Goal: Communication & Community: Answer question/provide support

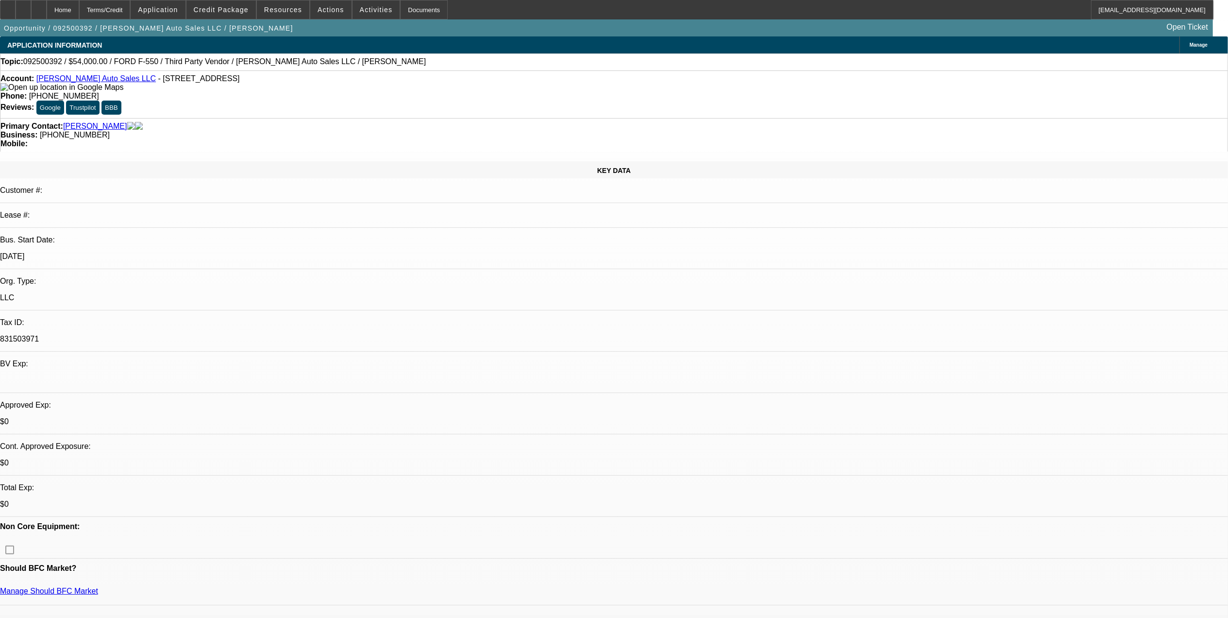
select select "0"
select select "2"
select select "0"
select select "2"
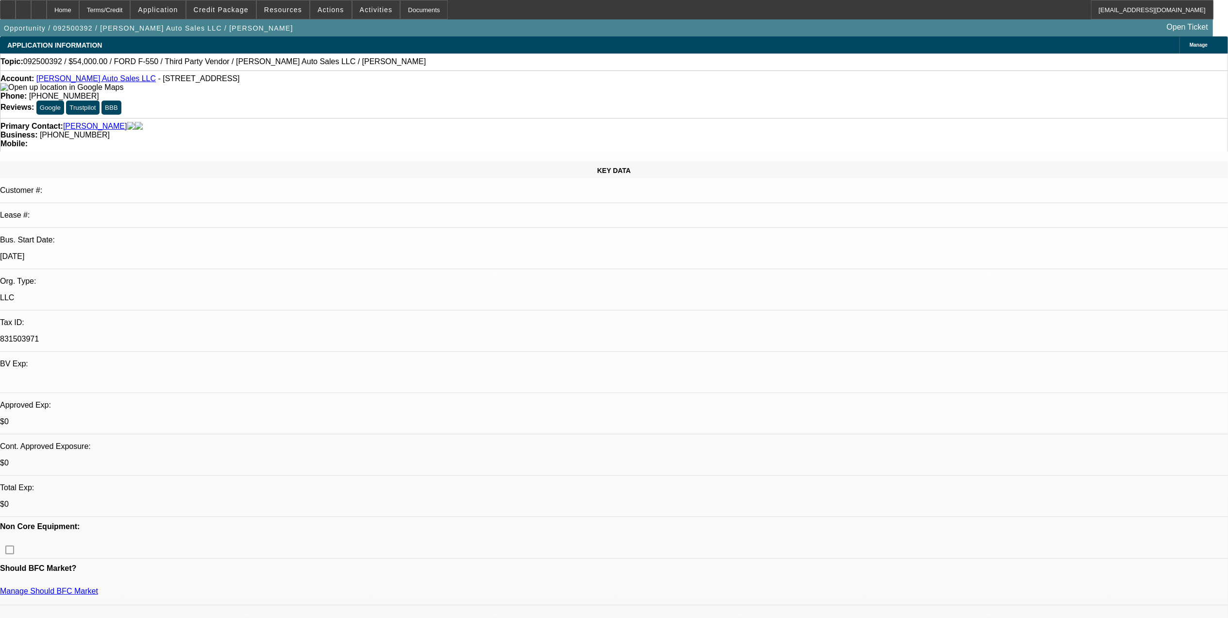
select select "0"
select select "1"
select select "2"
select select "6"
select select "1"
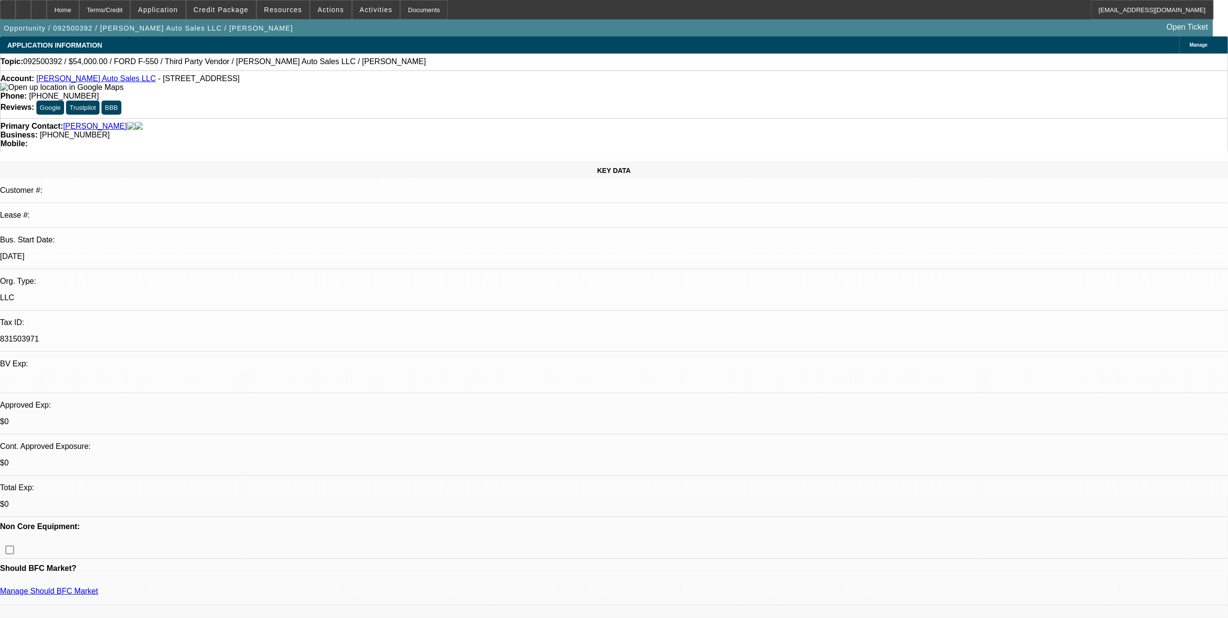
select select "2"
select select "6"
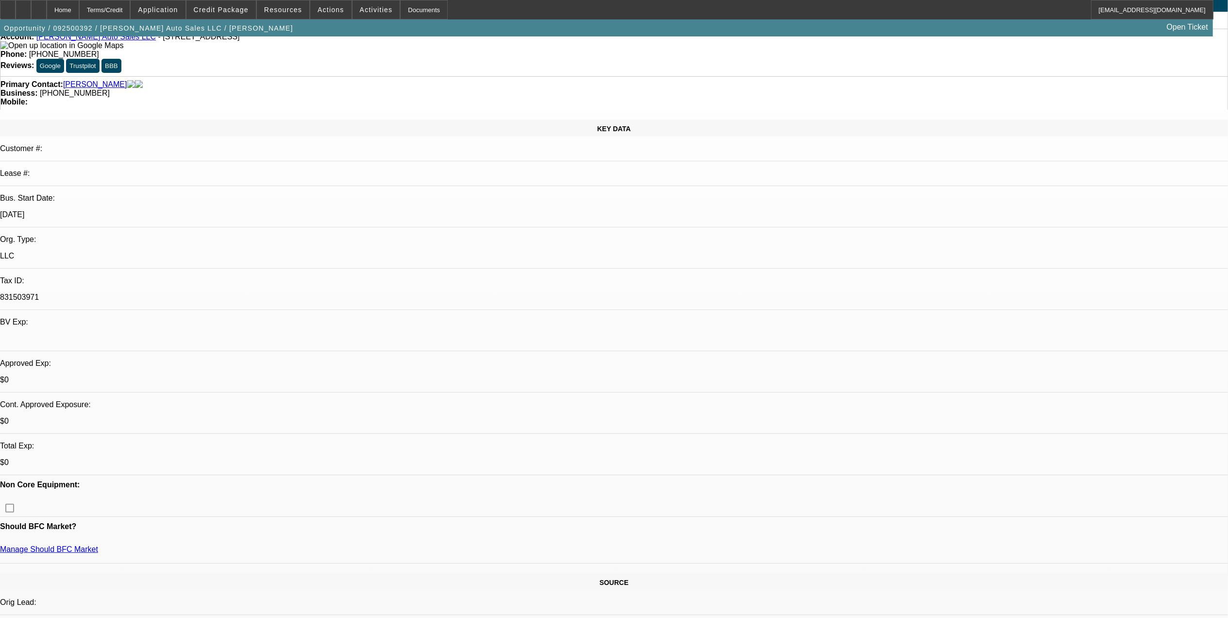
scroll to position [65, 0]
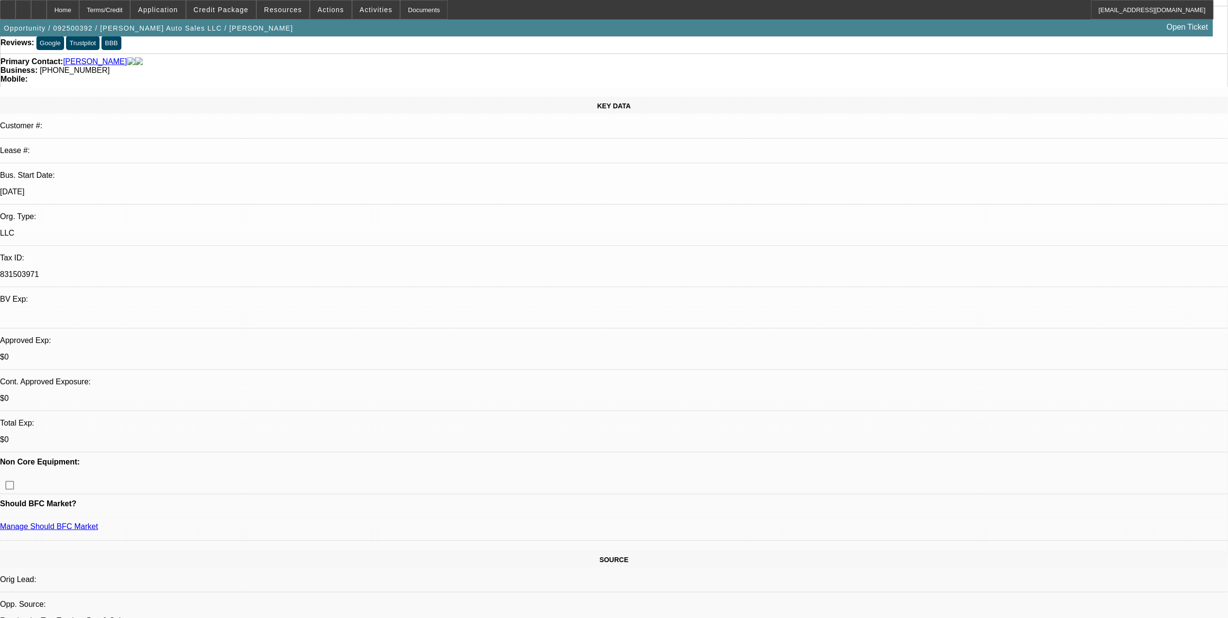
click at [823, 119] on span "Reply All" at bounding box center [965, 118] width 26 height 7
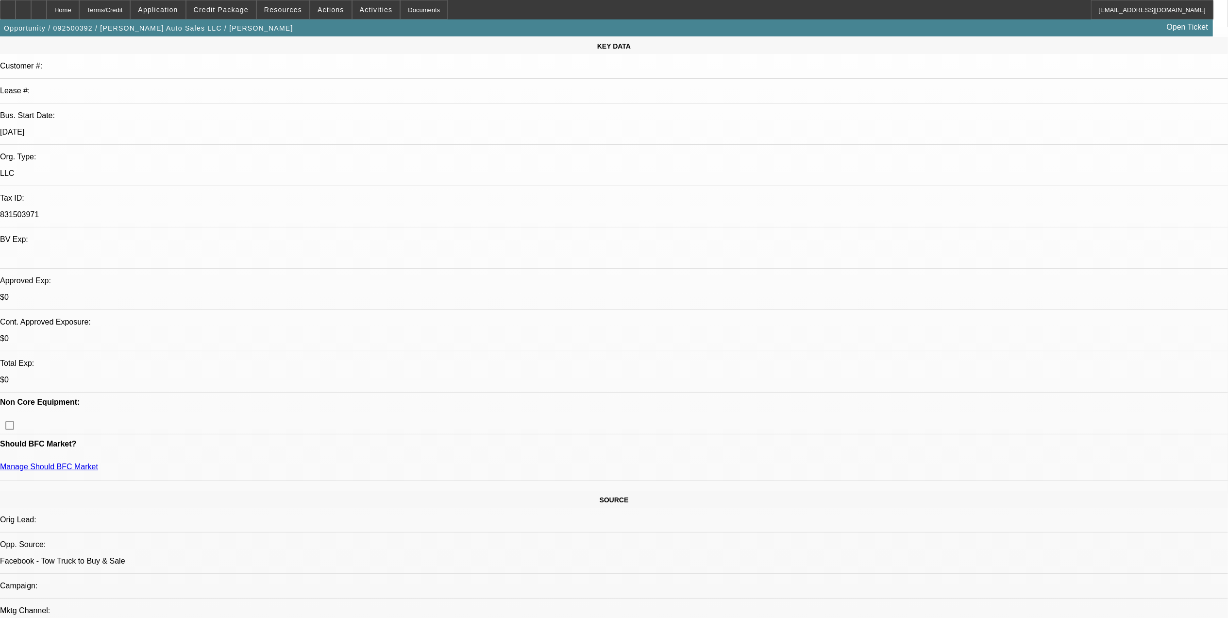
scroll to position [194, 0]
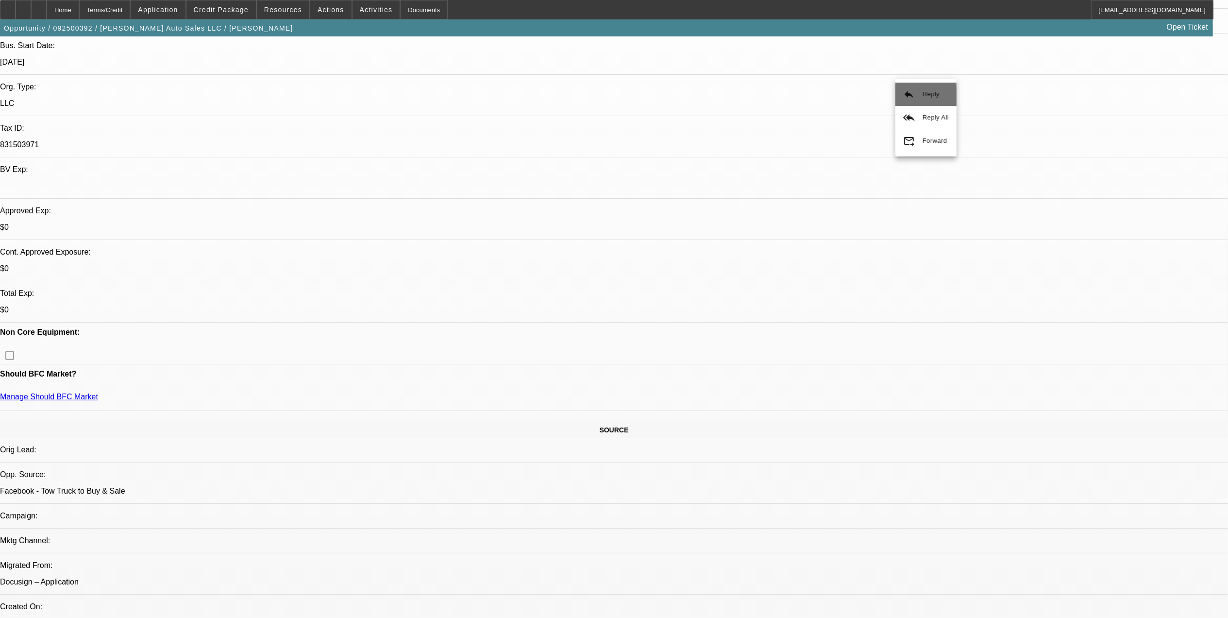
click at [823, 96] on button "reply Reply" at bounding box center [925, 94] width 61 height 23
click at [823, 119] on span "Reply All" at bounding box center [990, 118] width 26 height 7
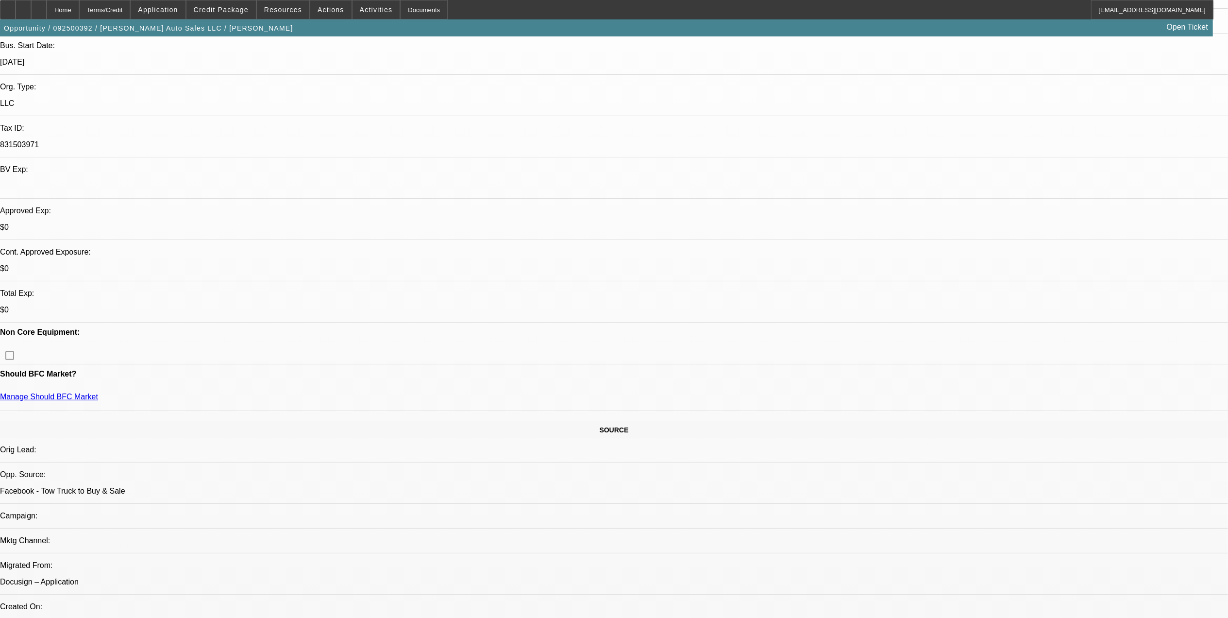
drag, startPoint x: 1053, startPoint y: 171, endPoint x: 1047, endPoint y: 171, distance: 5.8
drag, startPoint x: 1076, startPoint y: 332, endPoint x: 1187, endPoint y: 341, distance: 110.6
drag, startPoint x: 831, startPoint y: 129, endPoint x: 844, endPoint y: 145, distance: 20.4
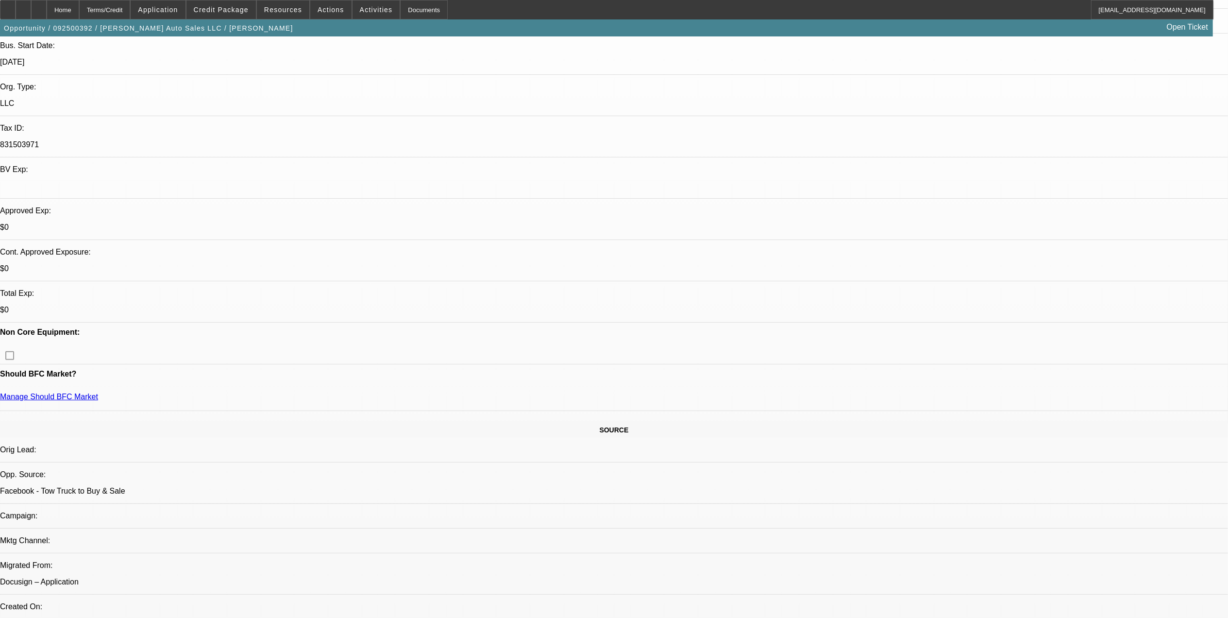
drag, startPoint x: 844, startPoint y: 145, endPoint x: 840, endPoint y: 140, distance: 5.8
drag, startPoint x: 837, startPoint y: 138, endPoint x: 832, endPoint y: 129, distance: 10.9
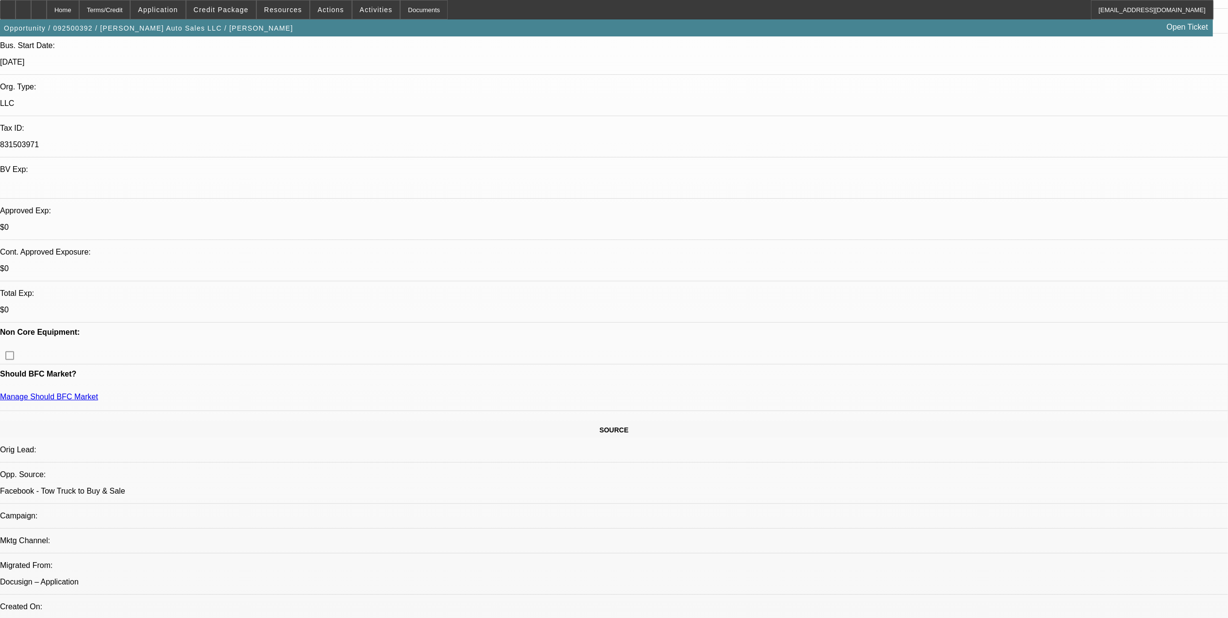
drag, startPoint x: 832, startPoint y: 129, endPoint x: 874, endPoint y: 159, distance: 52.5
drag, startPoint x: 1076, startPoint y: 334, endPoint x: 1186, endPoint y: 336, distance: 109.7
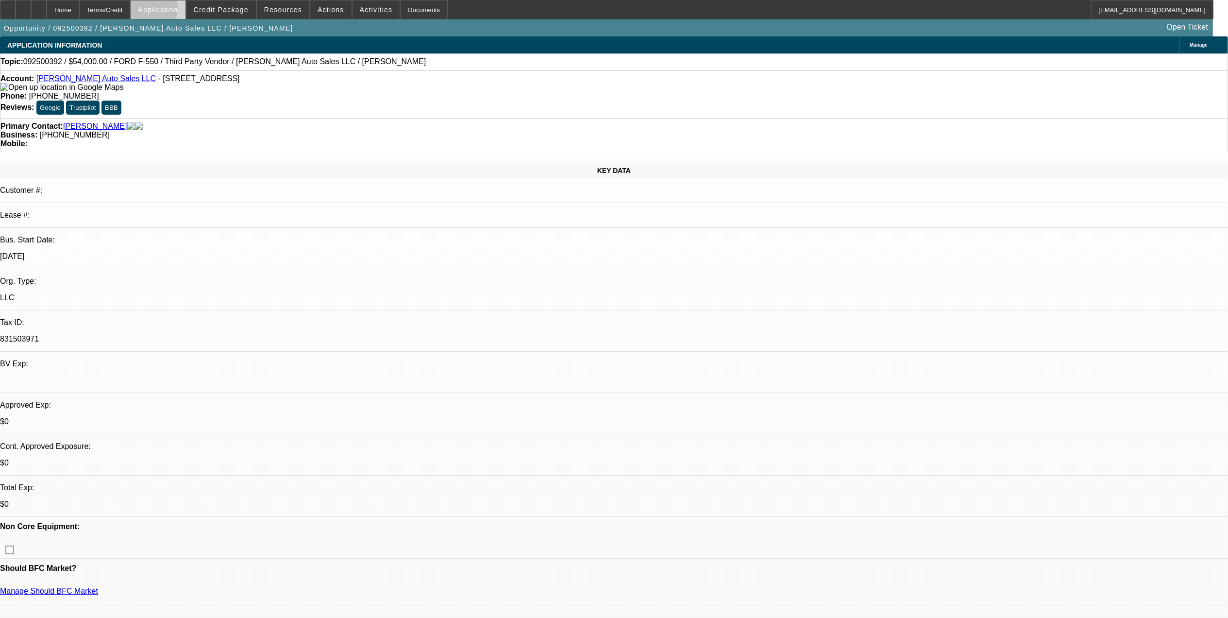
click at [175, 12] on span "Application" at bounding box center [158, 10] width 40 height 8
click at [115, 11] on div at bounding box center [614, 309] width 1228 height 618
drag, startPoint x: 1078, startPoint y: 333, endPoint x: 1111, endPoint y: 333, distance: 33.5
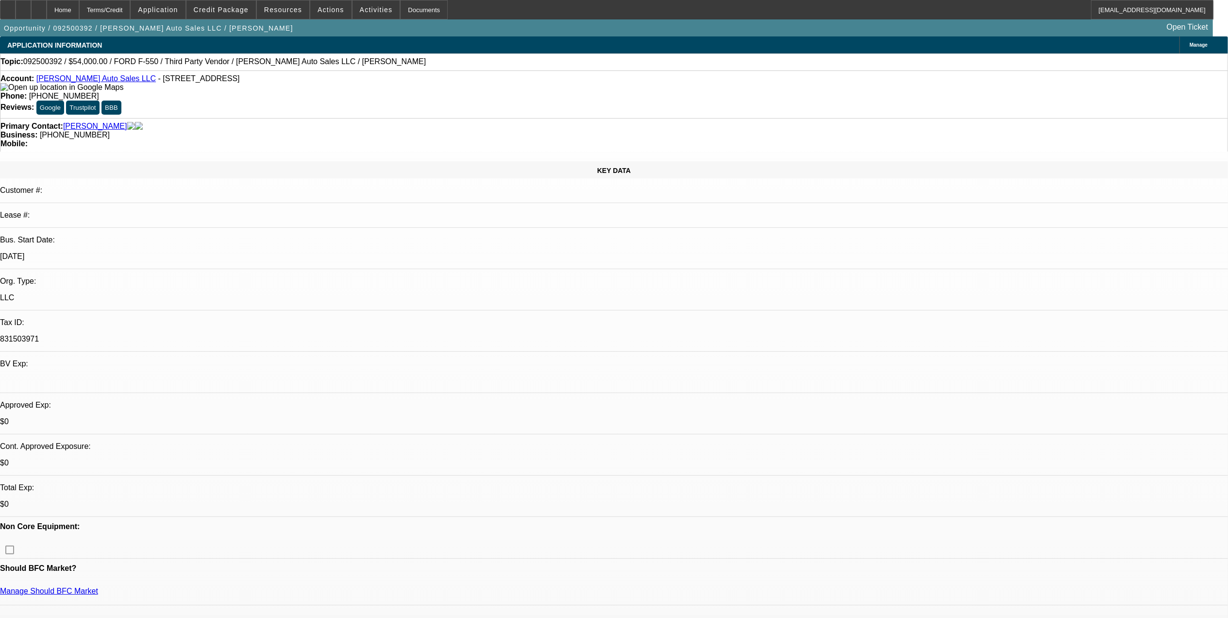
drag, startPoint x: 1187, startPoint y: 335, endPoint x: 1081, endPoint y: 340, distance: 106.4
copy div "Five Star Towing and Recovery"
click at [212, 9] on span "Credit Package" at bounding box center [221, 10] width 55 height 8
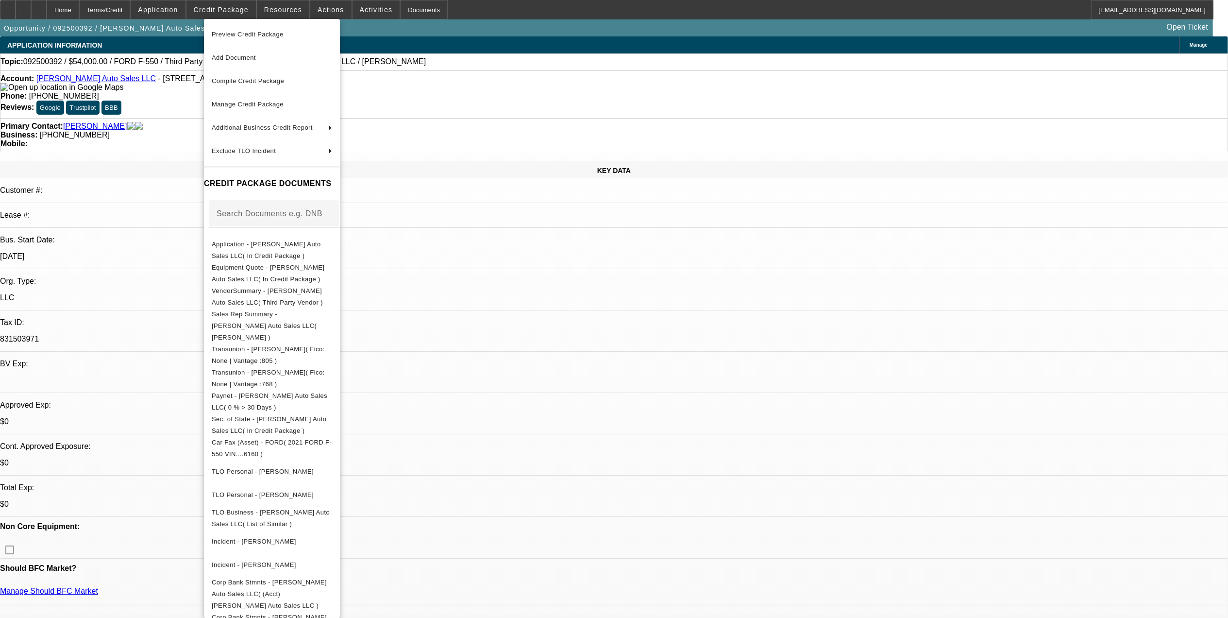
click at [189, 10] on div at bounding box center [614, 309] width 1228 height 618
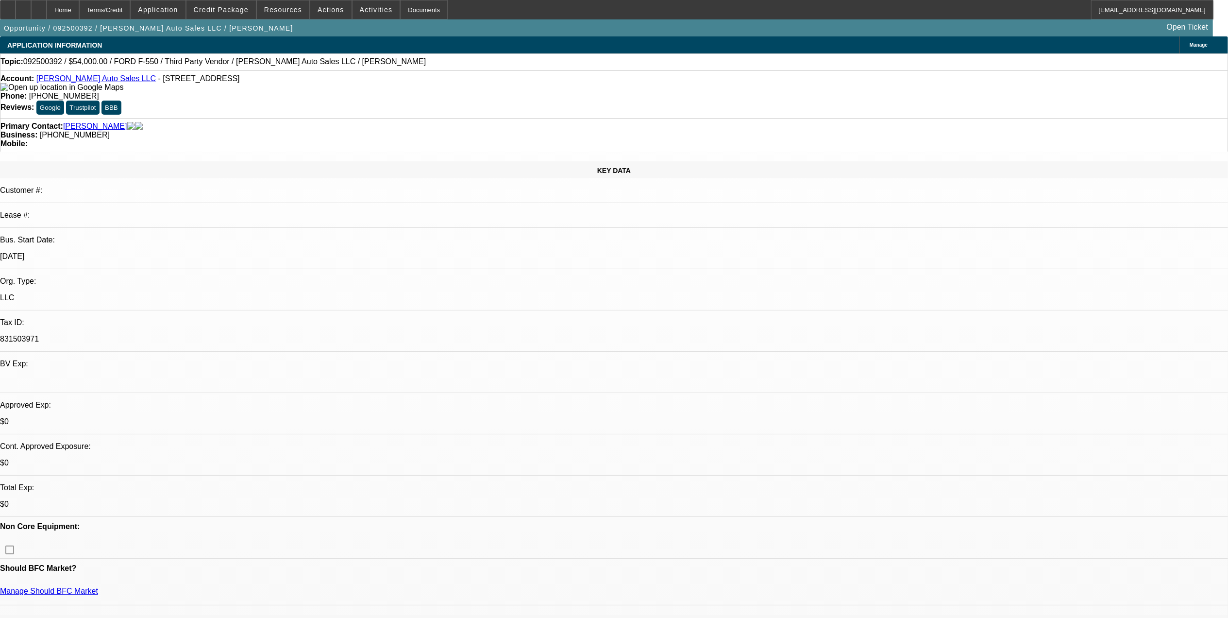
drag, startPoint x: 1081, startPoint y: 333, endPoint x: 1189, endPoint y: 333, distance: 108.3
drag, startPoint x: 978, startPoint y: 158, endPoint x: 977, endPoint y: 166, distance: 7.8
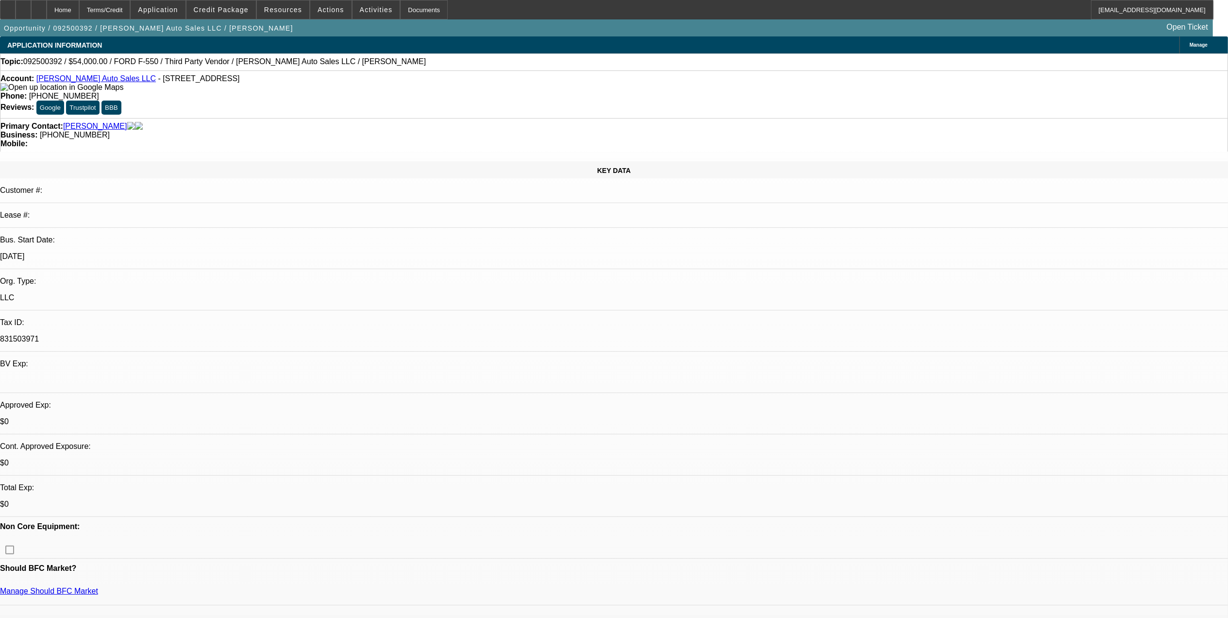
radio input "true"
paste textarea "Five Star Towing and Recovery"
type textarea "[PERSON_NAME] is getting article of incorporation over. Five Star Towing and Re…"
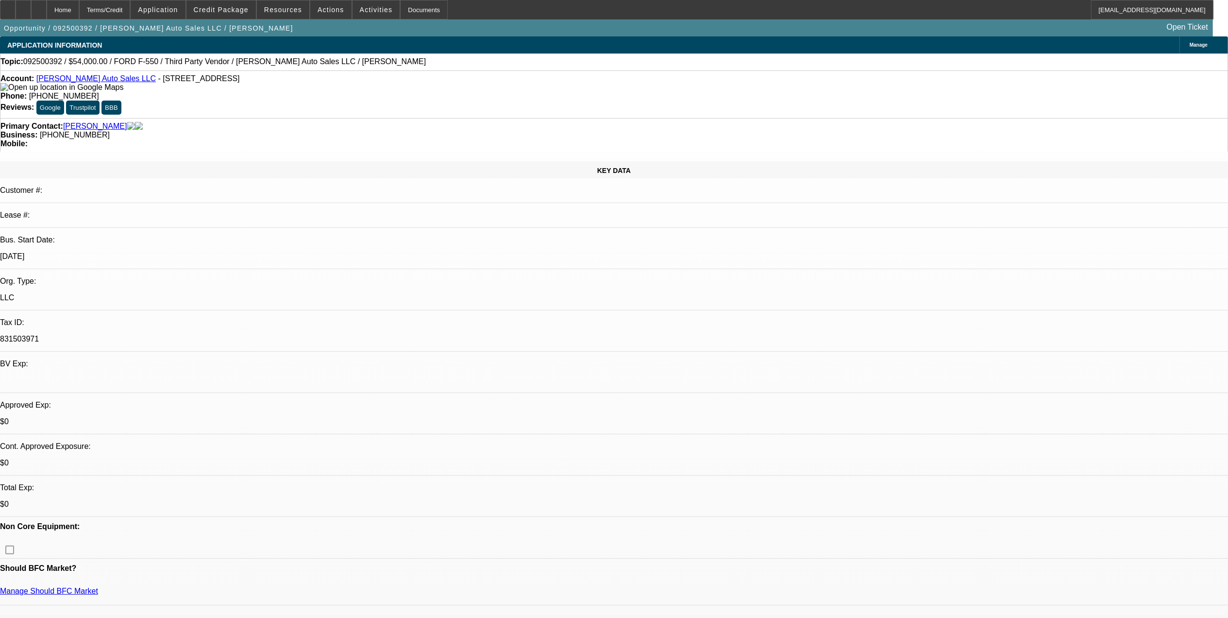
radio input "true"
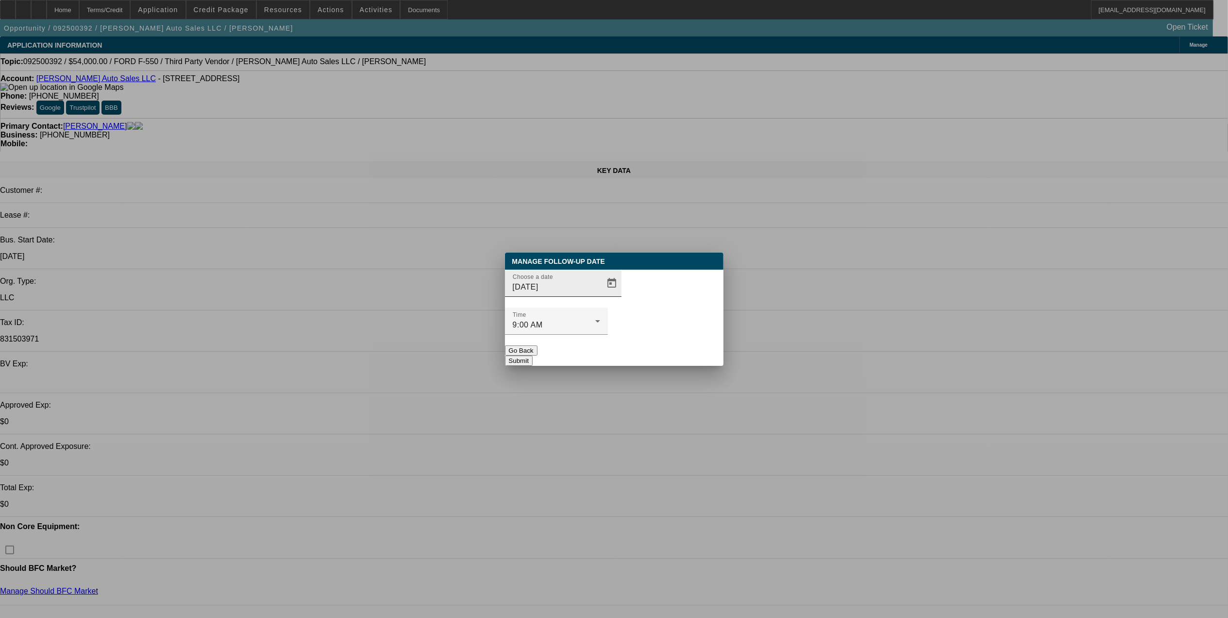
click at [568, 297] on div "Choose a date [DATE]" at bounding box center [556, 282] width 87 height 27
click at [600, 295] on span "Open calendar" at bounding box center [611, 282] width 23 height 23
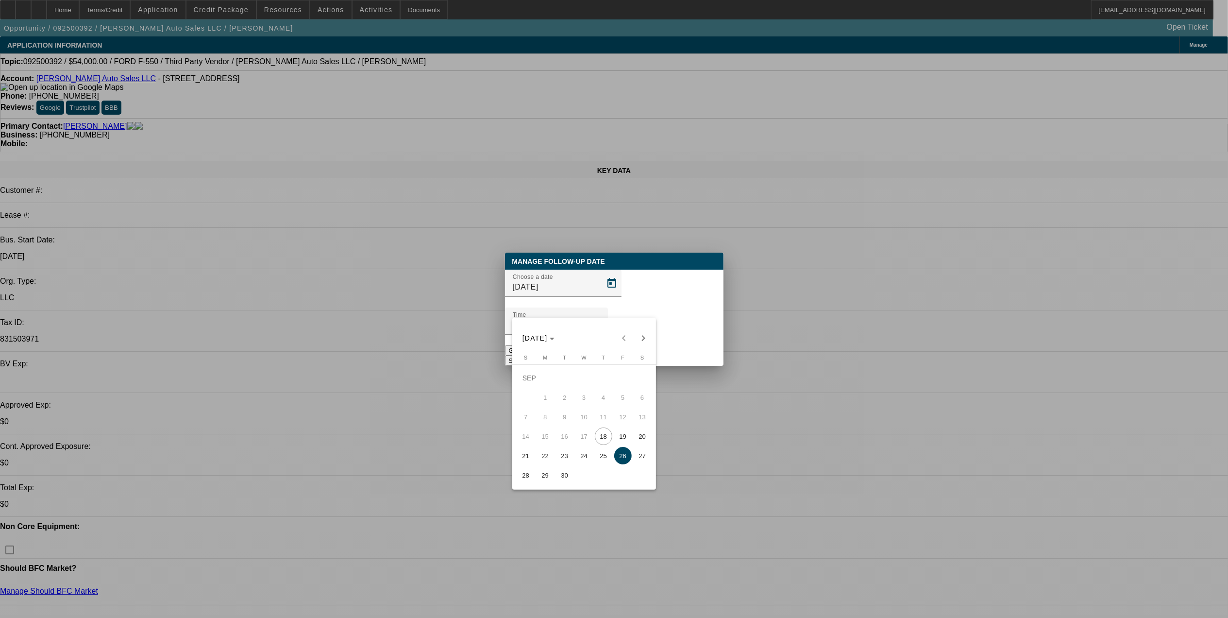
click at [614, 384] on tr "14 15 16 17 18 19 20" at bounding box center [584, 435] width 136 height 19
click at [619, 384] on button "19" at bounding box center [622, 435] width 19 height 19
type input "[DATE]"
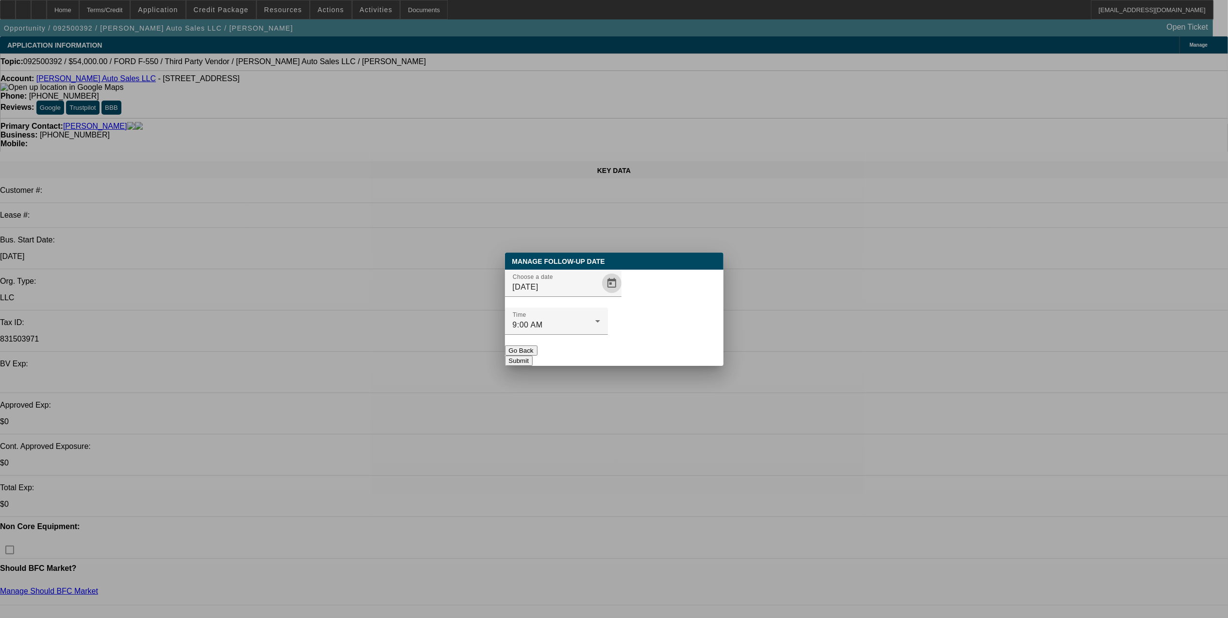
click at [533, 355] on button "Submit" at bounding box center [519, 360] width 28 height 10
